Goal: Task Accomplishment & Management: Manage account settings

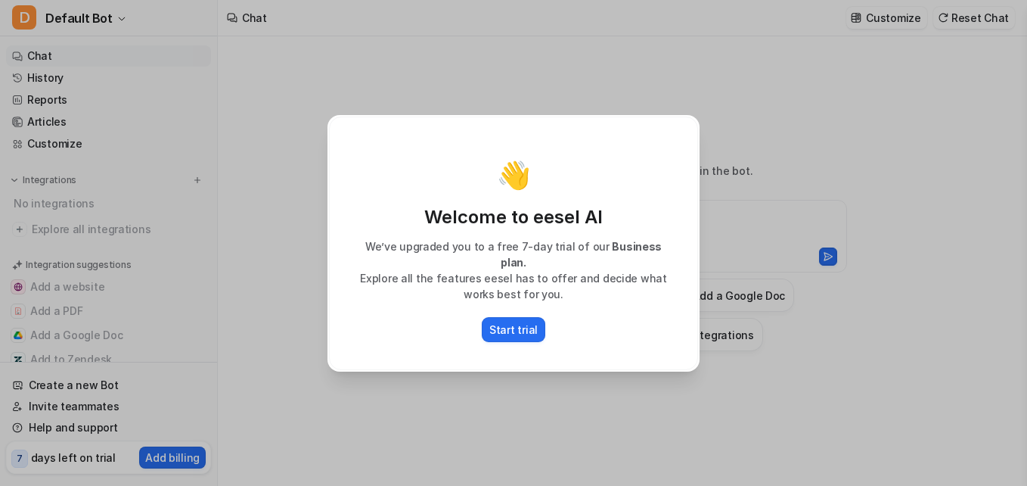
click at [853, 110] on div "👋 Welcome to eesel AI We’ve upgraded you to a free 7-day trial of our Business …" at bounding box center [513, 243] width 1027 height 486
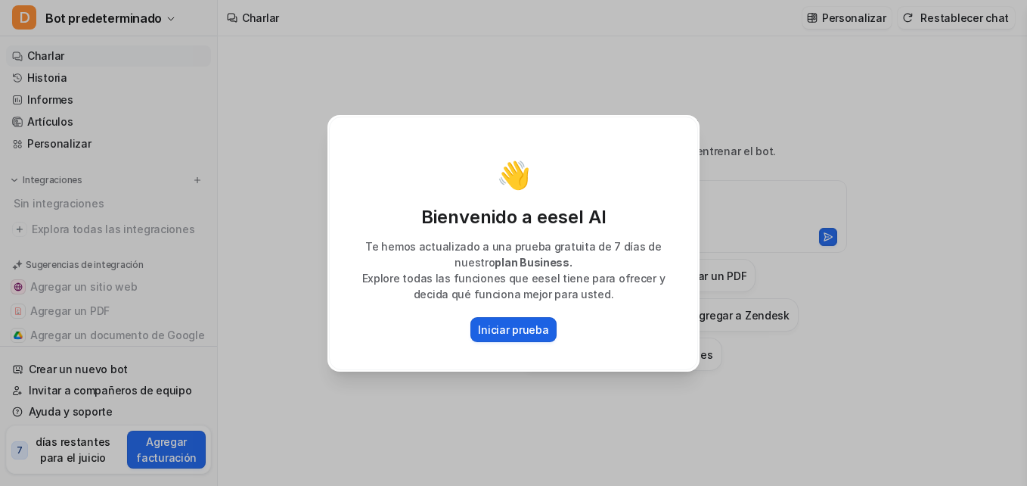
click at [514, 334] on p "Iniciar prueba" at bounding box center [513, 330] width 70 height 16
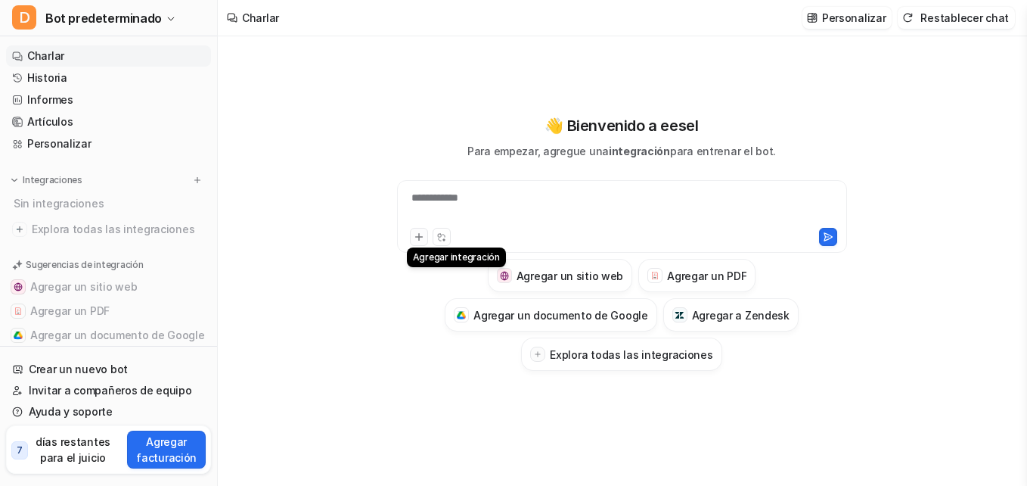
click at [421, 242] on icon at bounding box center [419, 237] width 11 height 11
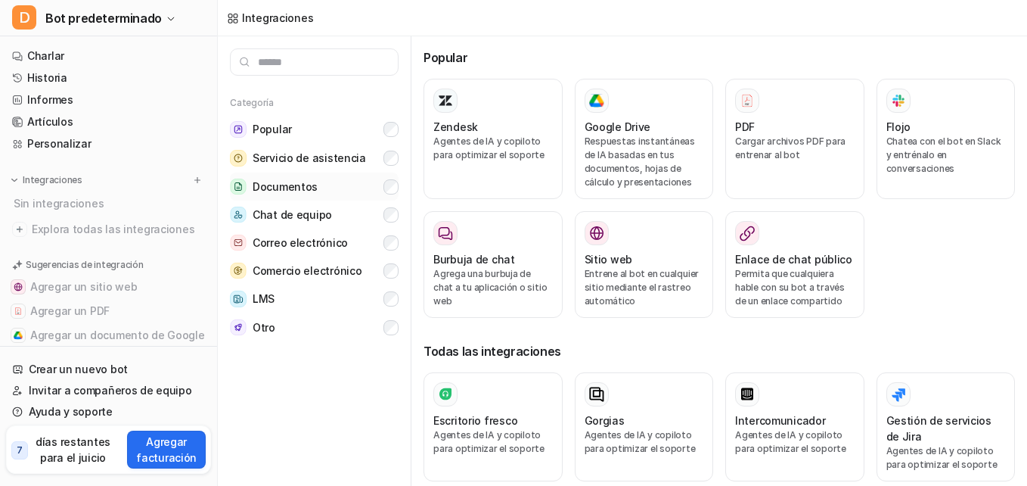
click at [322, 178] on button "Documentos" at bounding box center [314, 187] width 169 height 28
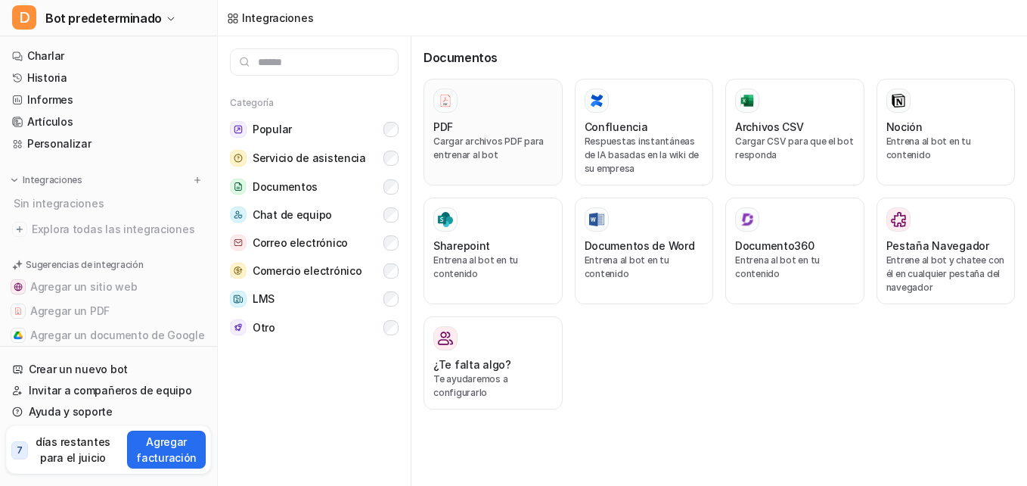
click at [474, 114] on div "PDF Cargar archivos PDF para entrenar al bot" at bounding box center [494, 132] width 120 height 87
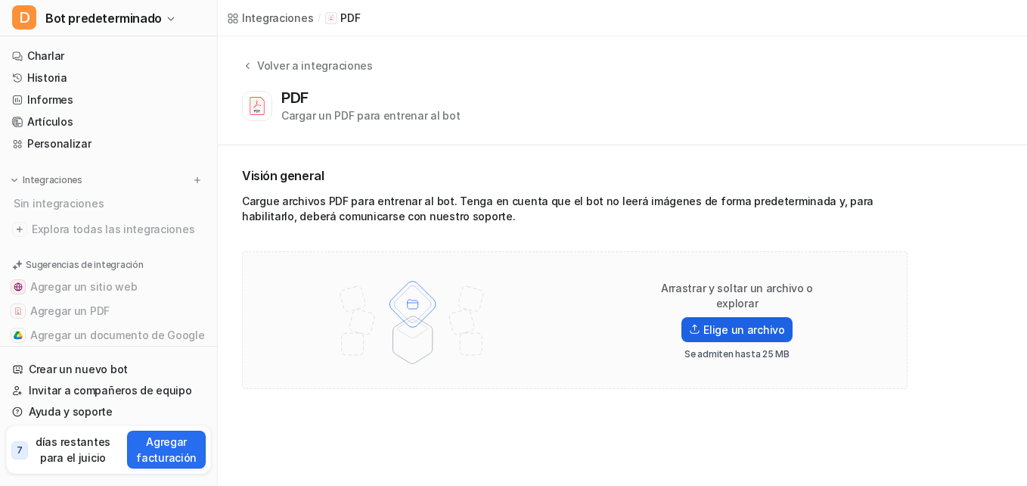
click at [734, 328] on font "Elige un archivo" at bounding box center [745, 330] width 82 height 16
click at [0, 0] on input "Elige un archivo" at bounding box center [0, 0] width 0 height 0
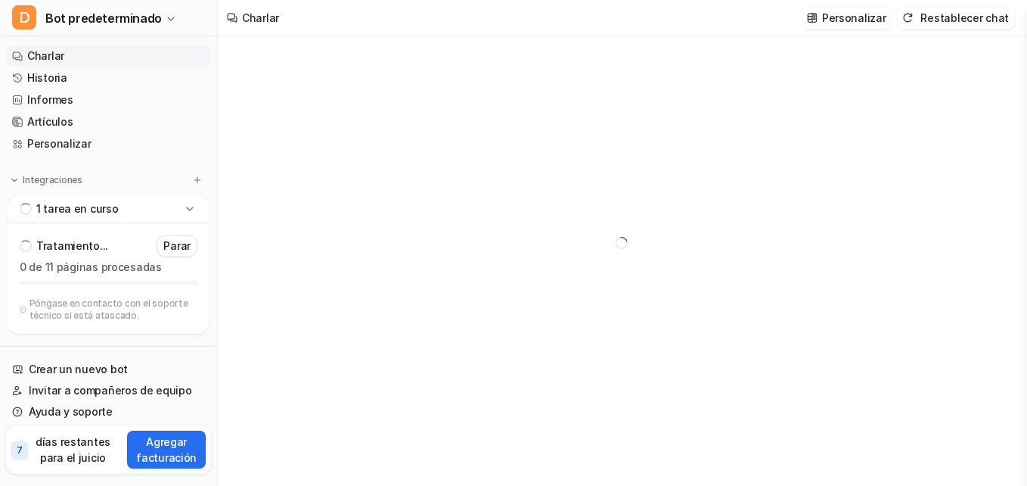
type textarea "**********"
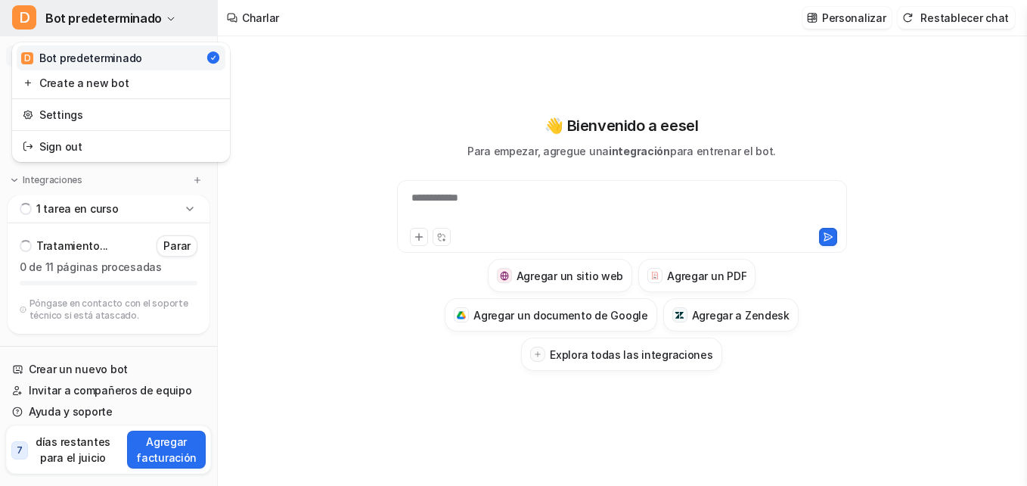
click at [30, 19] on span "D" at bounding box center [24, 17] width 24 height 24
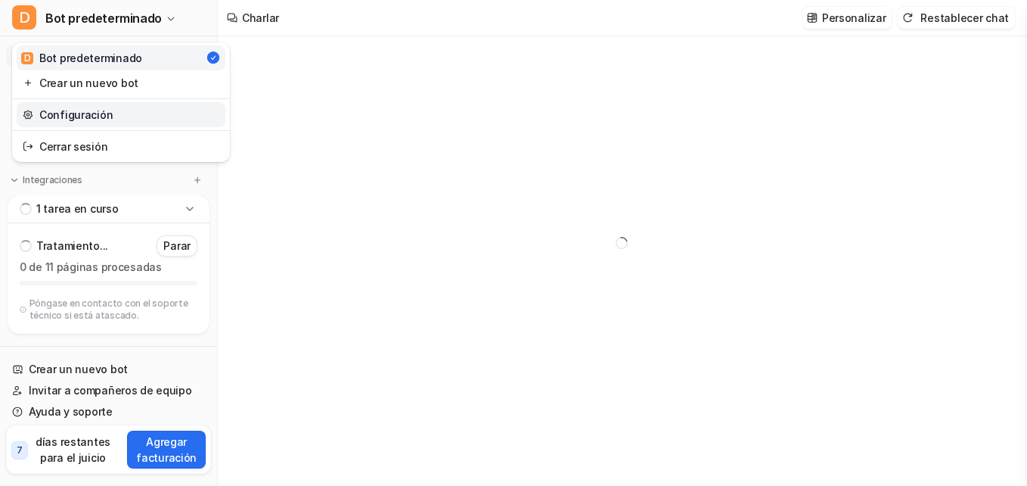
click at [100, 124] on link "Configuración" at bounding box center [121, 114] width 209 height 25
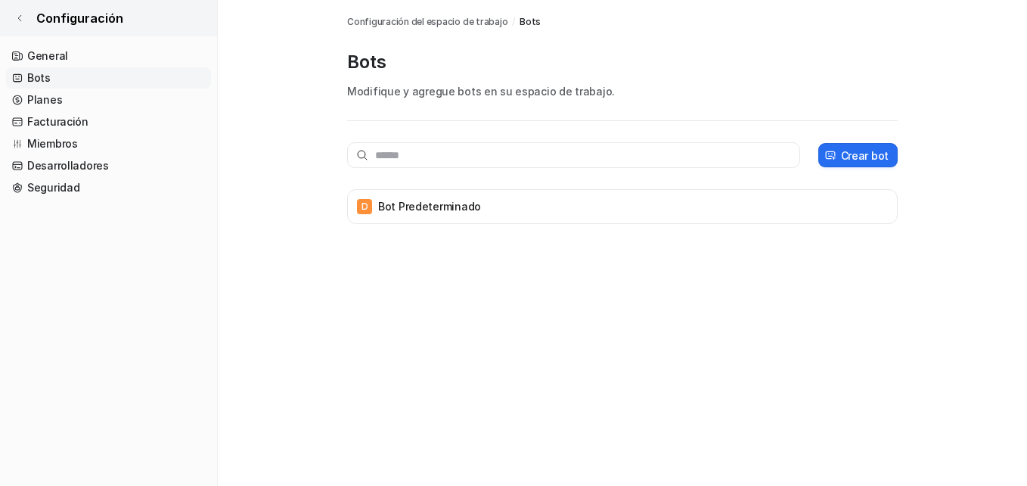
click at [18, 22] on icon at bounding box center [19, 18] width 9 height 9
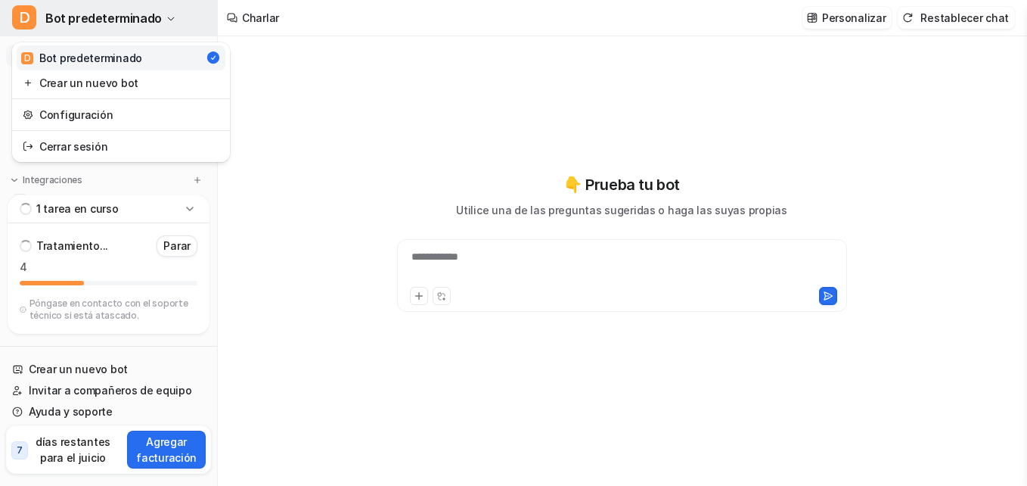
click at [95, 26] on span "Bot predeterminado" at bounding box center [103, 18] width 117 height 21
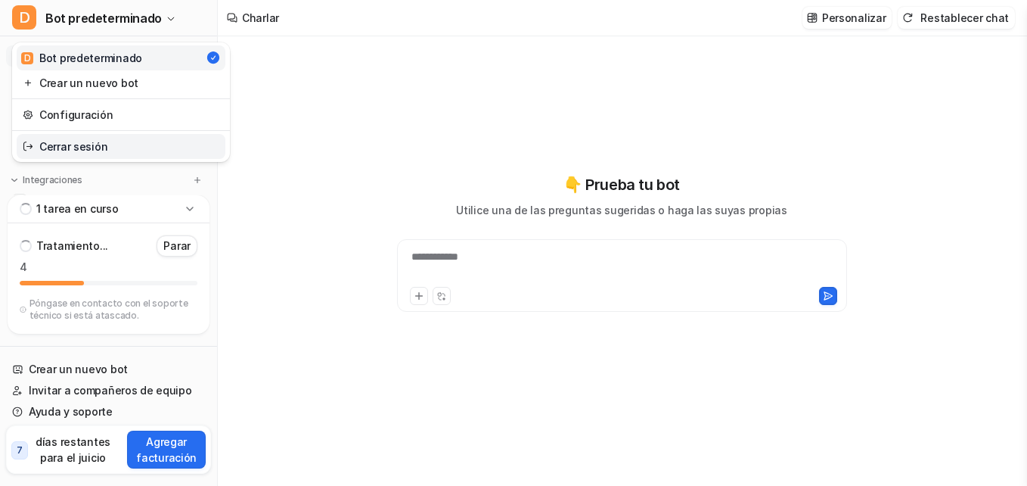
click at [97, 150] on font "Cerrar sesión" at bounding box center [73, 146] width 68 height 16
